Goal: Task Accomplishment & Management: Complete application form

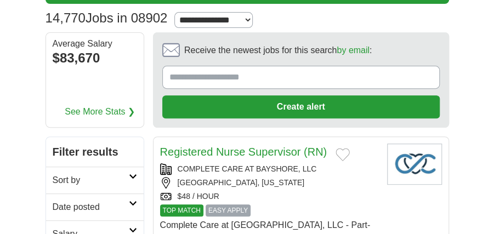
click at [263, 72] on input "Receive the newest jobs for this search by email :" at bounding box center [300, 77] width 277 height 23
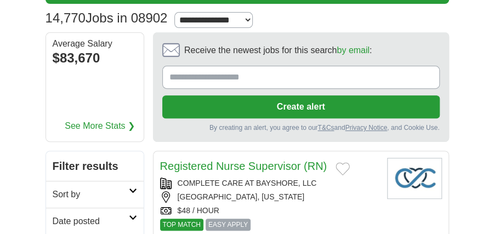
type input "**********"
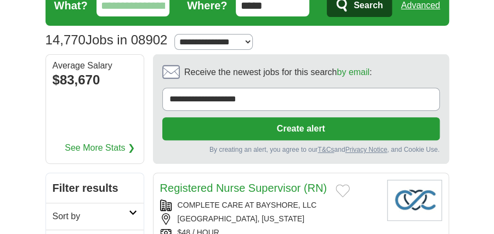
click at [276, 117] on button "Create alert" at bounding box center [300, 128] width 277 height 23
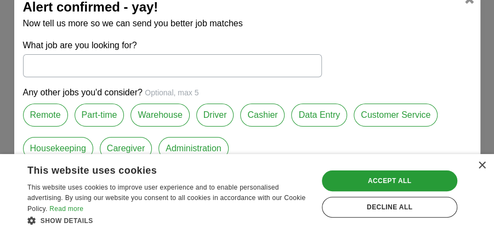
scroll to position [73, 0]
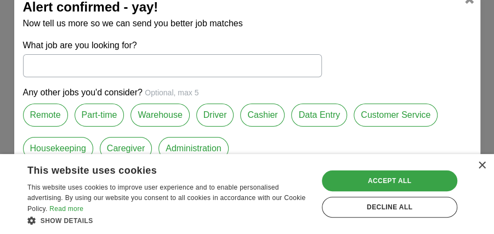
click at [370, 174] on div "Accept all" at bounding box center [389, 180] width 135 height 21
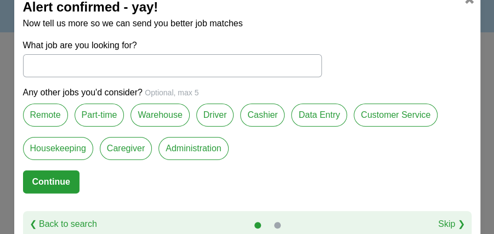
scroll to position [0, 0]
click at [55, 113] on label "Remote" at bounding box center [45, 115] width 45 height 23
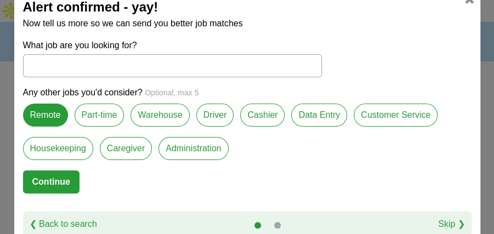
click at [116, 111] on label "Part-time" at bounding box center [100, 115] width 50 height 23
click at [99, 120] on label "Part-time" at bounding box center [100, 115] width 50 height 23
click at [67, 178] on button "Continue" at bounding box center [51, 181] width 56 height 23
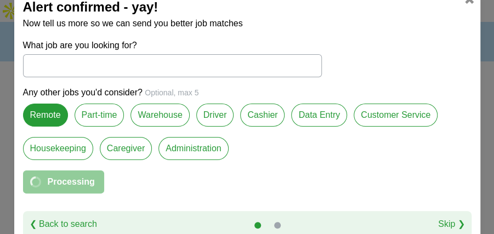
select select "**"
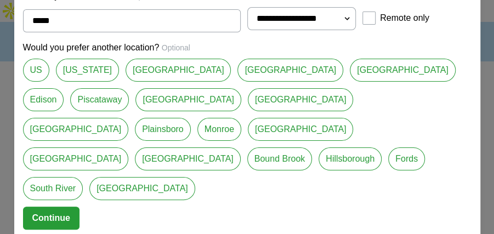
click at [34, 82] on link "US" at bounding box center [36, 70] width 26 height 23
type input "**"
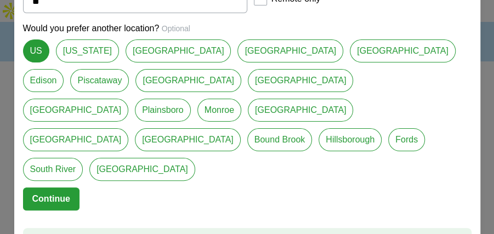
scroll to position [32, 0]
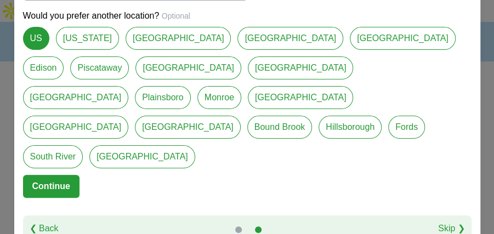
click at [50, 175] on button "Continue" at bounding box center [51, 186] width 56 height 23
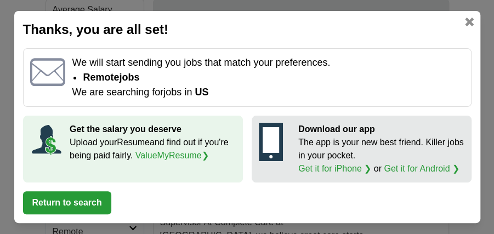
scroll to position [146, 0]
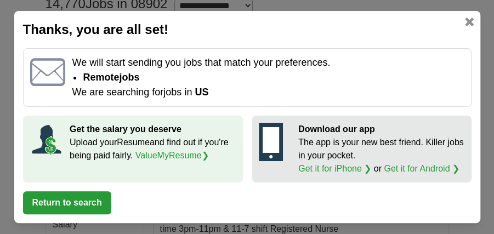
click at [469, 21] on link at bounding box center [469, 22] width 9 height 9
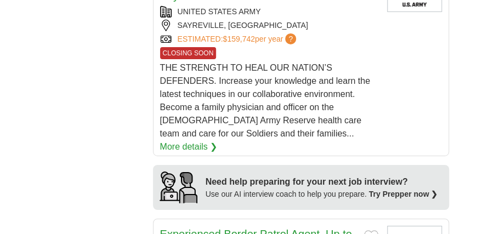
scroll to position [1096, 0]
